Goal: Transaction & Acquisition: Purchase product/service

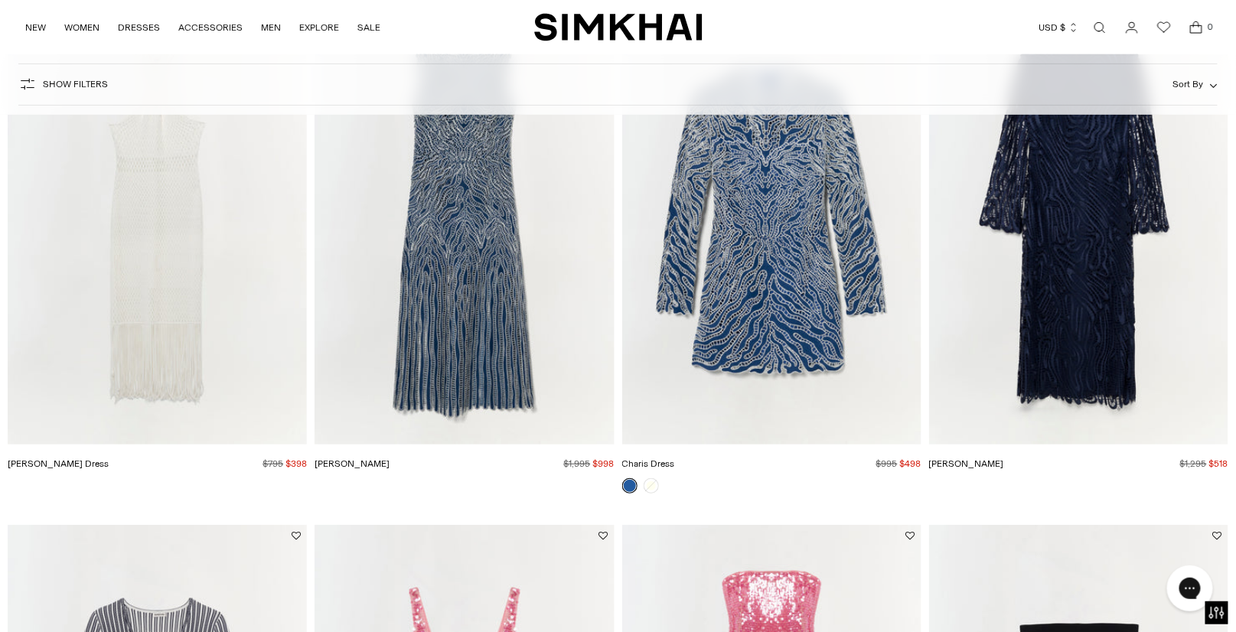
scroll to position [2322, 0]
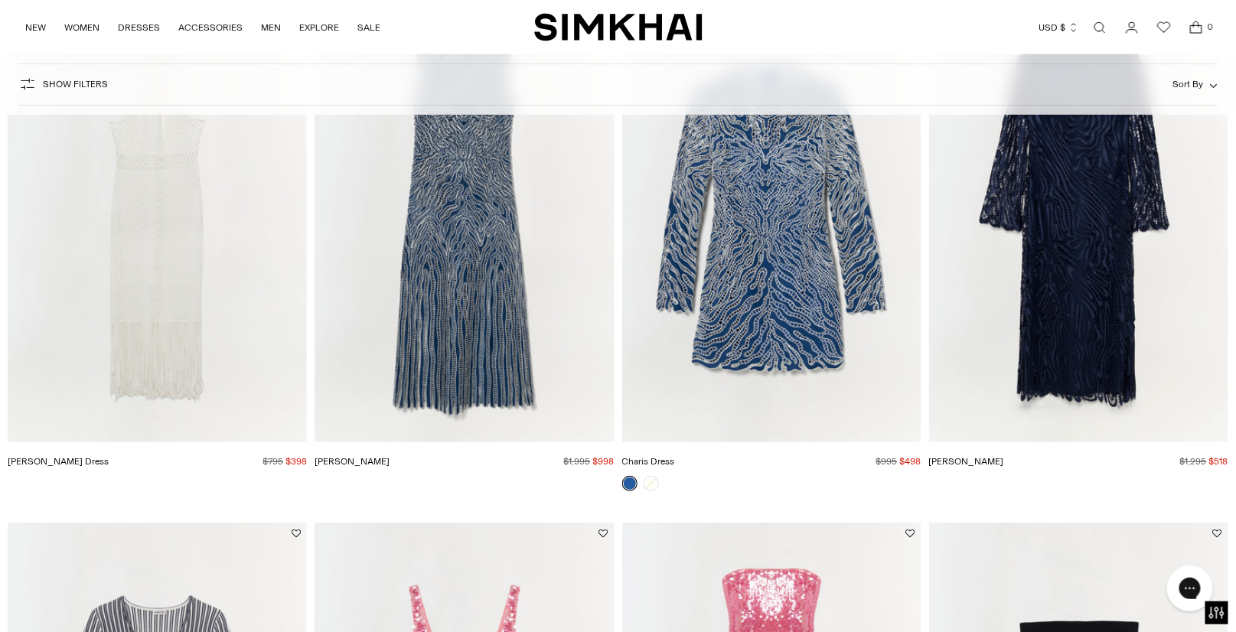
click at [0, 0] on img "Vanina Dress" at bounding box center [0, 0] width 0 height 0
